Goal: Transaction & Acquisition: Purchase product/service

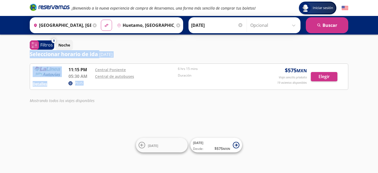
drag, startPoint x: 225, startPoint y: 49, endPoint x: 65, endPoint y: 64, distance: 160.1
click at [69, 64] on div "0 system-uicons:filtering Filtros chevron Noche Seleccionar horario de ida [DAT…" at bounding box center [189, 73] width 324 height 66
click at [244, 50] on div "Noche" at bounding box center [201, 45] width 293 height 10
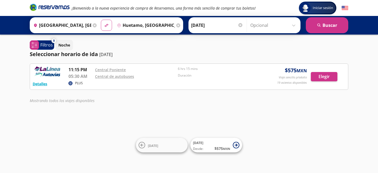
click at [241, 23] on div at bounding box center [240, 25] width 4 height 4
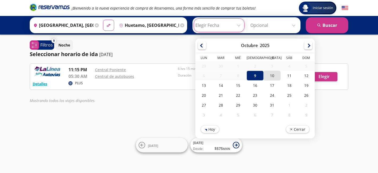
click at [272, 74] on div "10" at bounding box center [271, 76] width 17 height 10
type input "[DATE]"
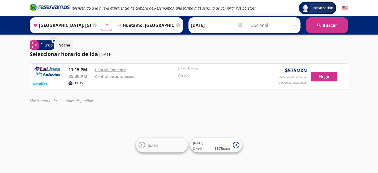
click at [329, 33] on div "Origen heroicons:map-pin-20-solid [GEOGRAPHIC_DATA], [GEOGRAPHIC_DATA] Destino …" at bounding box center [189, 25] width 378 height 19
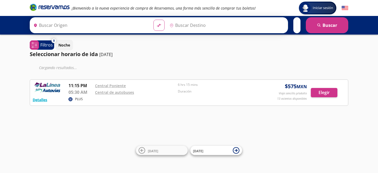
type input "[GEOGRAPHIC_DATA], [GEOGRAPHIC_DATA]"
type input "Huetamo, [GEOGRAPHIC_DATA]"
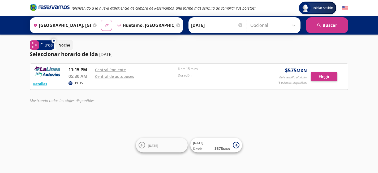
click at [306, 73] on small "MXN" at bounding box center [301, 71] width 10 height 6
click at [224, 23] on input "[DATE]" at bounding box center [217, 25] width 52 height 13
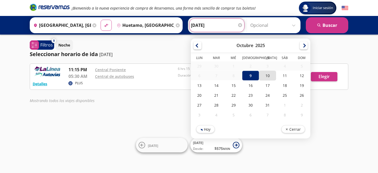
click at [267, 72] on div "10" at bounding box center [267, 76] width 17 height 10
type input "[DATE]"
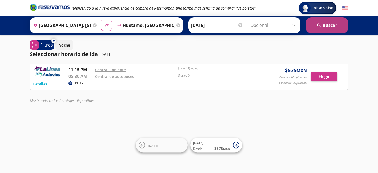
click at [330, 26] on button "search Buscar" at bounding box center [327, 25] width 42 height 16
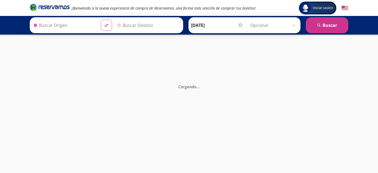
type input "Huetamo, [GEOGRAPHIC_DATA]"
type input "[GEOGRAPHIC_DATA], [GEOGRAPHIC_DATA]"
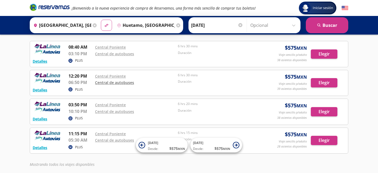
scroll to position [24, 0]
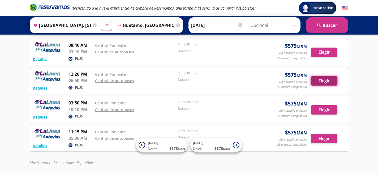
click at [324, 80] on button "Elegir" at bounding box center [324, 80] width 27 height 9
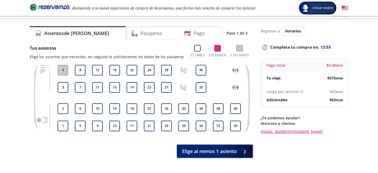
scroll to position [11, 0]
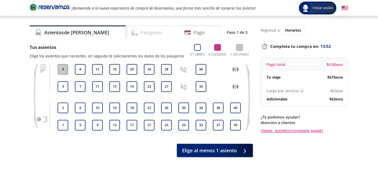
click at [131, 38] on div "Pasajeros" at bounding box center [152, 31] width 53 height 13
click at [132, 70] on button "20" at bounding box center [132, 69] width 11 height 11
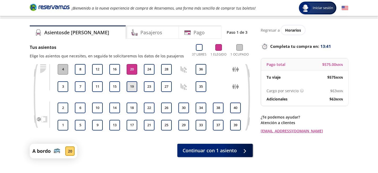
click at [131, 88] on button "19" at bounding box center [132, 86] width 11 height 11
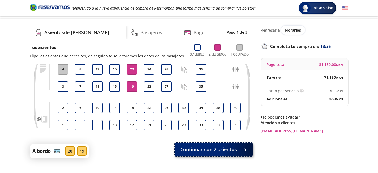
click at [226, 151] on span "Continuar con 2 asientos" at bounding box center [208, 149] width 56 height 7
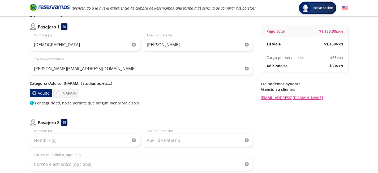
scroll to position [45, 0]
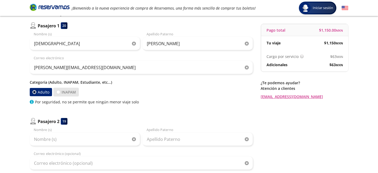
click at [70, 93] on label "INAPAM" at bounding box center [65, 92] width 25 height 9
click at [60, 93] on input "INAPAM" at bounding box center [57, 91] width 3 height 3
radio input "true"
radio input "false"
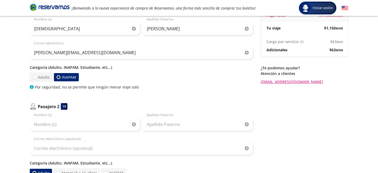
scroll to position [68, 0]
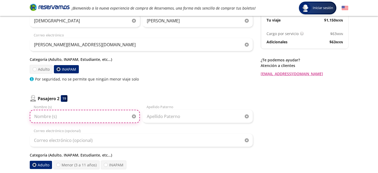
click at [74, 116] on input "Nombre (s)" at bounding box center [85, 116] width 110 height 13
type input "HORTENCIA"
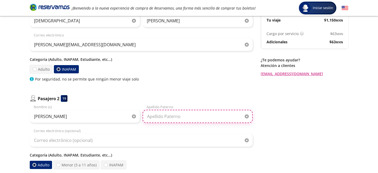
click at [187, 121] on input "Apellido Paterno" at bounding box center [197, 116] width 110 height 13
type input "LEON"
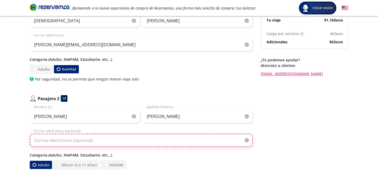
click at [111, 138] on input "Correo electrónico (opcional)" at bounding box center [141, 139] width 223 height 13
type input "J"
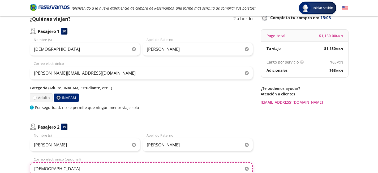
scroll to position [43, 0]
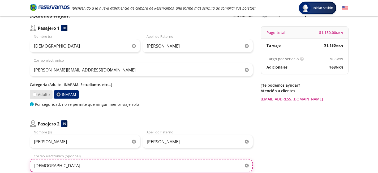
type input "jesus"
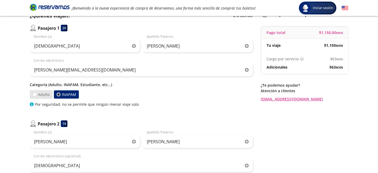
click at [48, 97] on label "Adulto" at bounding box center [41, 94] width 24 height 9
click at [36, 96] on input "Adulto" at bounding box center [34, 94] width 3 height 3
radio input "true"
radio input "false"
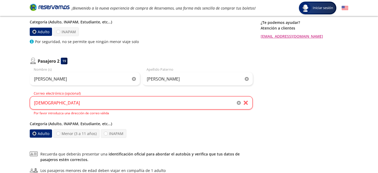
scroll to position [108, 0]
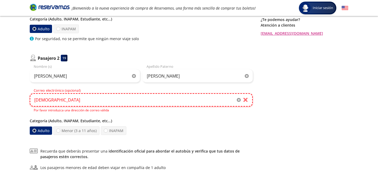
click at [66, 103] on input "jesus" at bounding box center [141, 99] width 223 height 13
type input "j"
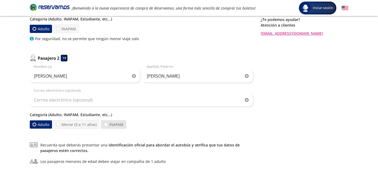
click at [115, 123] on label "INAPAM" at bounding box center [113, 124] width 25 height 9
click at [107, 123] on input "INAPAM" at bounding box center [105, 124] width 3 height 3
radio input "true"
radio input "false"
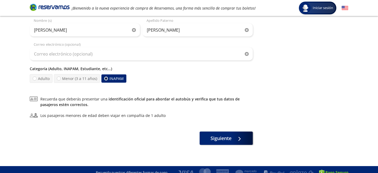
scroll to position [160, 0]
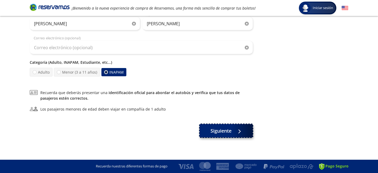
click at [222, 131] on span "Siguiente" at bounding box center [220, 130] width 21 height 7
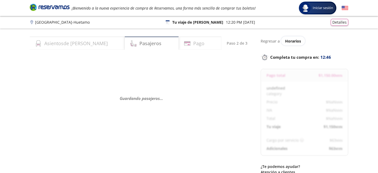
select select "MX"
